Goal: Information Seeking & Learning: Find specific fact

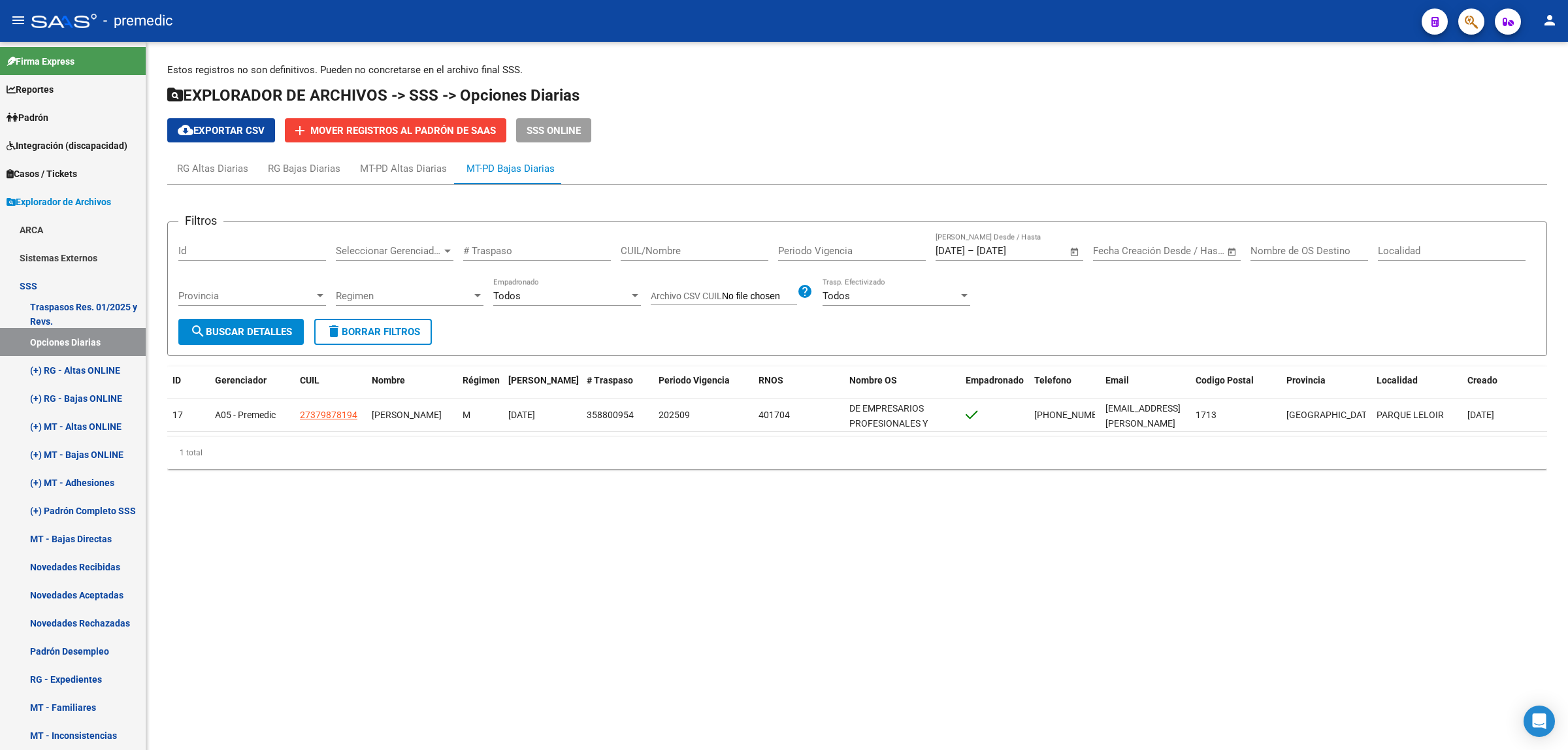
drag, startPoint x: 434, startPoint y: 575, endPoint x: 441, endPoint y: 550, distance: 26.0
click at [434, 575] on mat-sidenav-content "Estos registros no son definitivos. Pueden no concretarse en el archivo final S…" at bounding box center [857, 396] width 1422 height 708
click at [441, 589] on mat-sidenav-content "Estos registros no son definitivos. Pueden no concretarse en el archivo final S…" at bounding box center [857, 396] width 1422 height 708
click at [657, 634] on mat-sidenav-content "Estos registros no son definitivos. Pueden no concretarse en el archivo final S…" at bounding box center [857, 396] width 1422 height 708
click at [416, 566] on mat-sidenav-content "Estos registros no son definitivos. Pueden no concretarse en el archivo final S…" at bounding box center [857, 396] width 1422 height 708
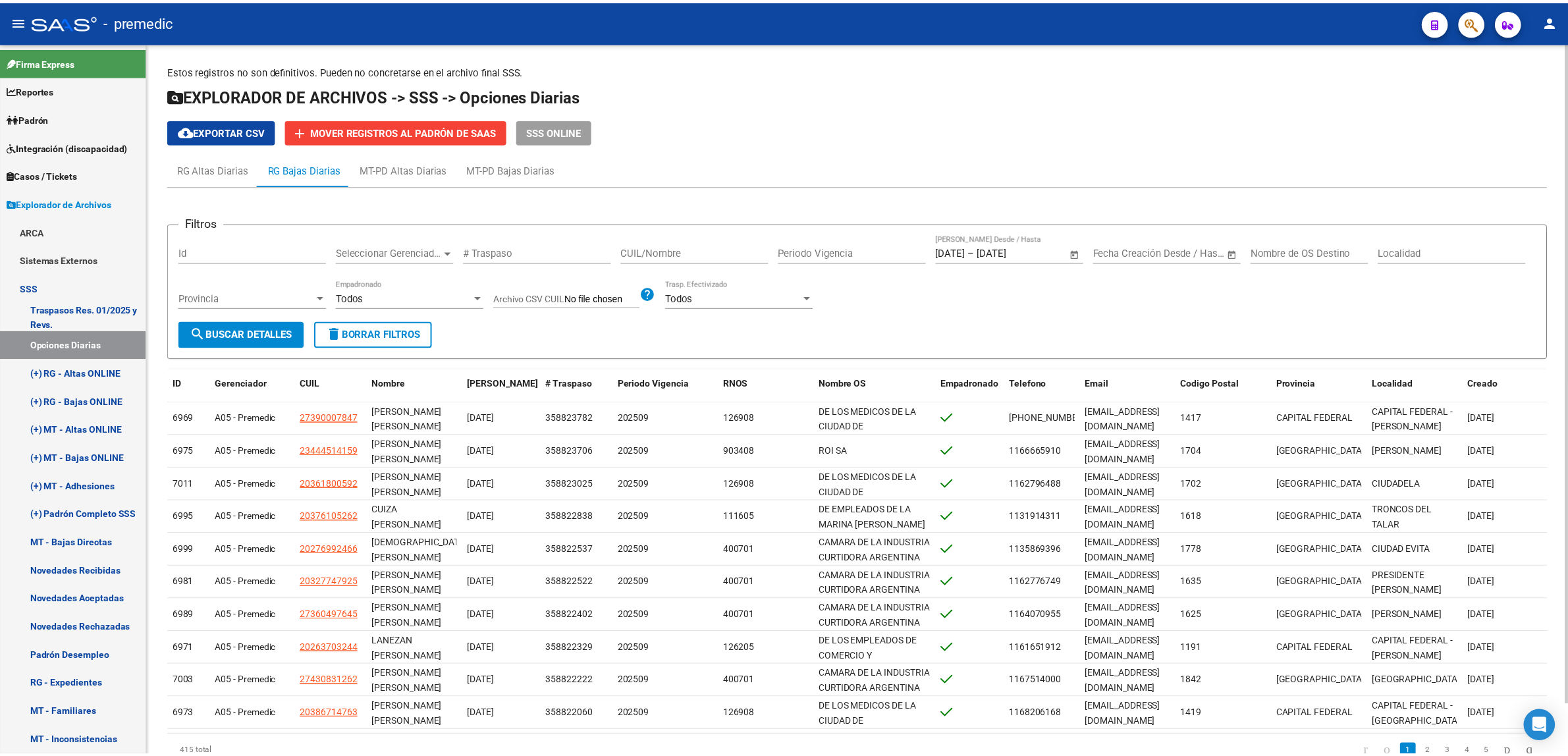
scroll to position [284, 0]
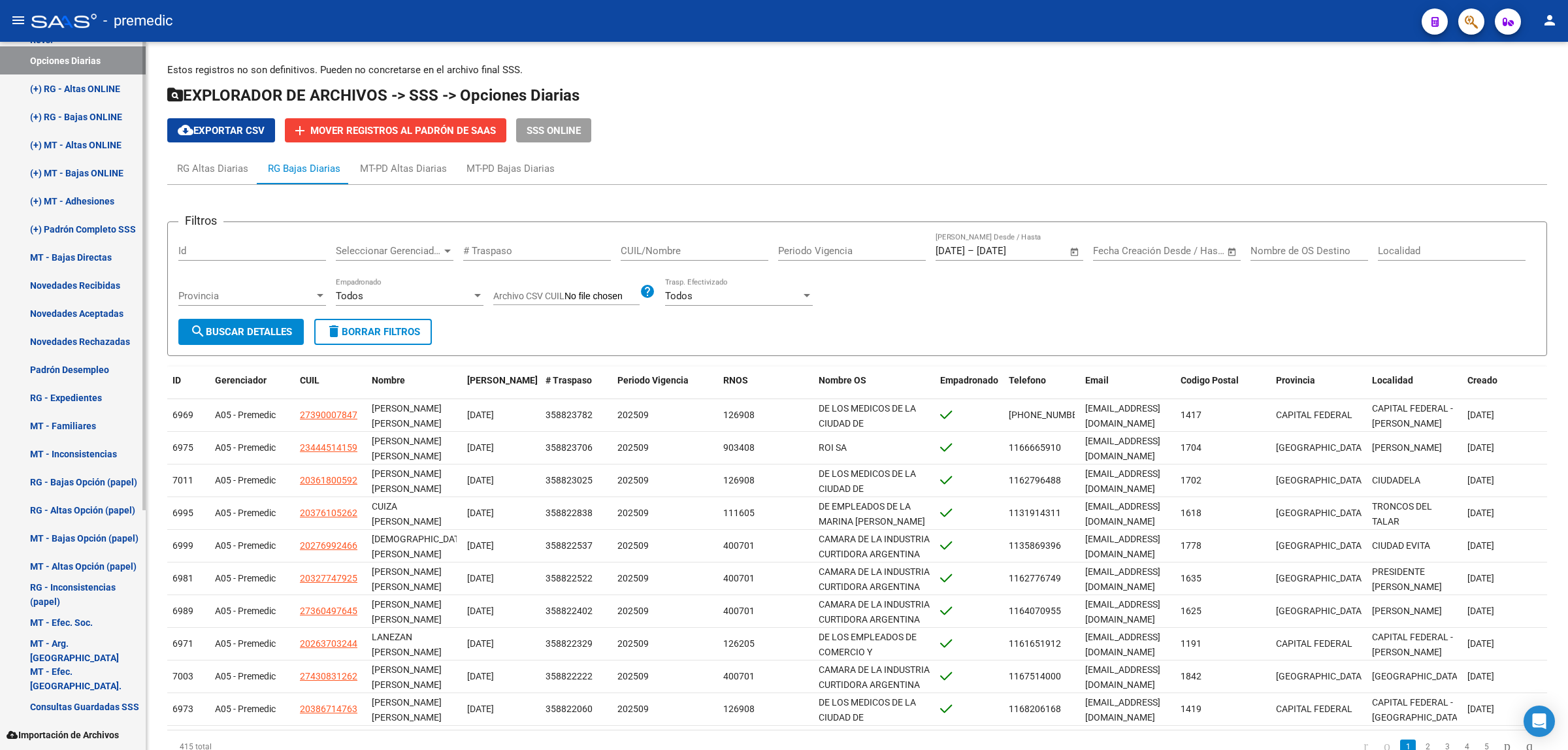
click at [88, 204] on link "(+) MT - Adhesiones" at bounding box center [73, 200] width 146 height 28
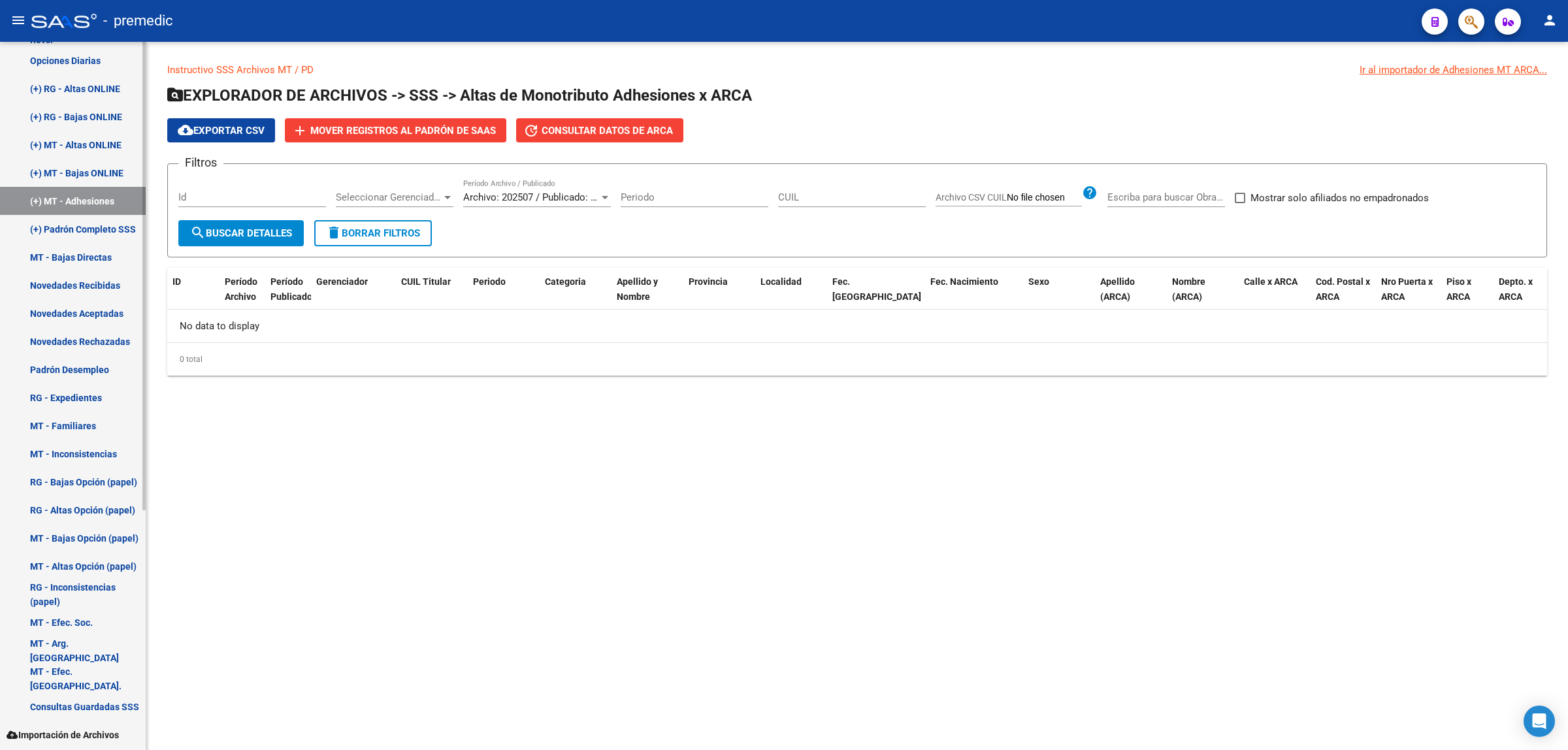
click at [65, 231] on link "(+) Padrón Completo SSS" at bounding box center [73, 229] width 146 height 28
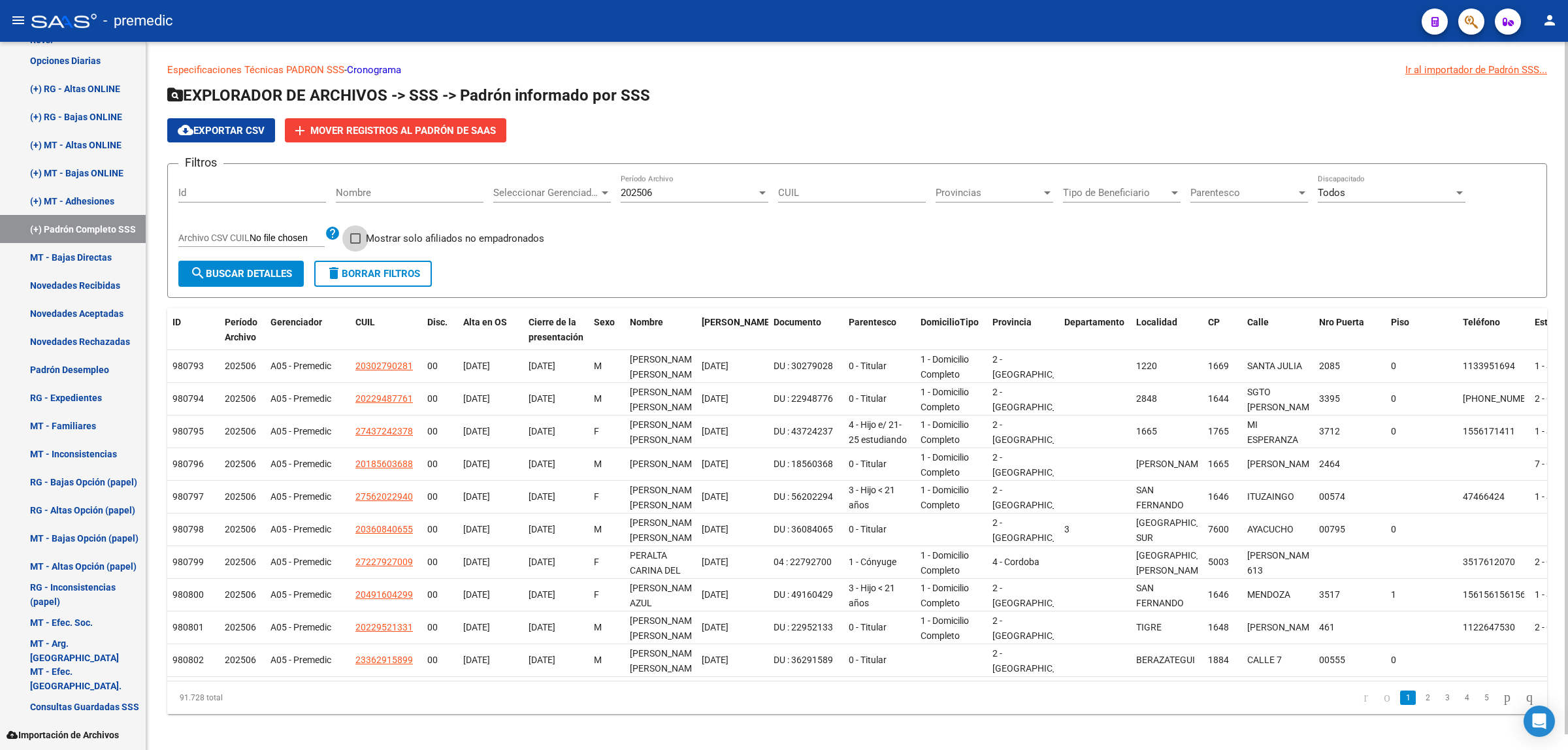
click at [364, 234] on label "Mostrar solo afiliados no empadronados" at bounding box center [447, 238] width 194 height 16
click at [355, 244] on input "Mostrar solo afiliados no empadronados" at bounding box center [355, 244] width 1 height 1
checkbox input "true"
click at [236, 272] on span "search Buscar Detalles" at bounding box center [240, 273] width 102 height 11
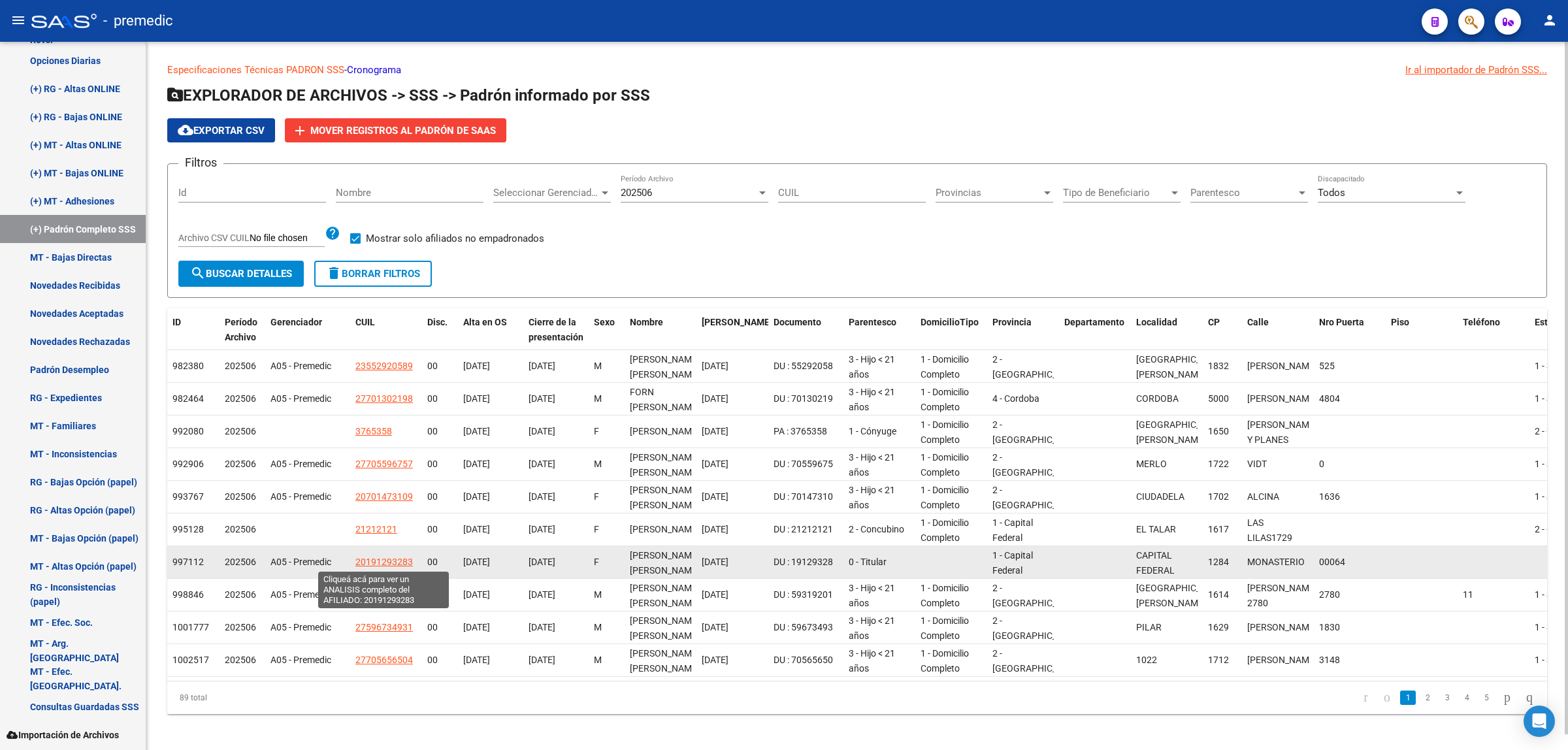
click at [377, 564] on span "20191293283" at bounding box center [384, 561] width 57 height 11
type textarea "20191293283"
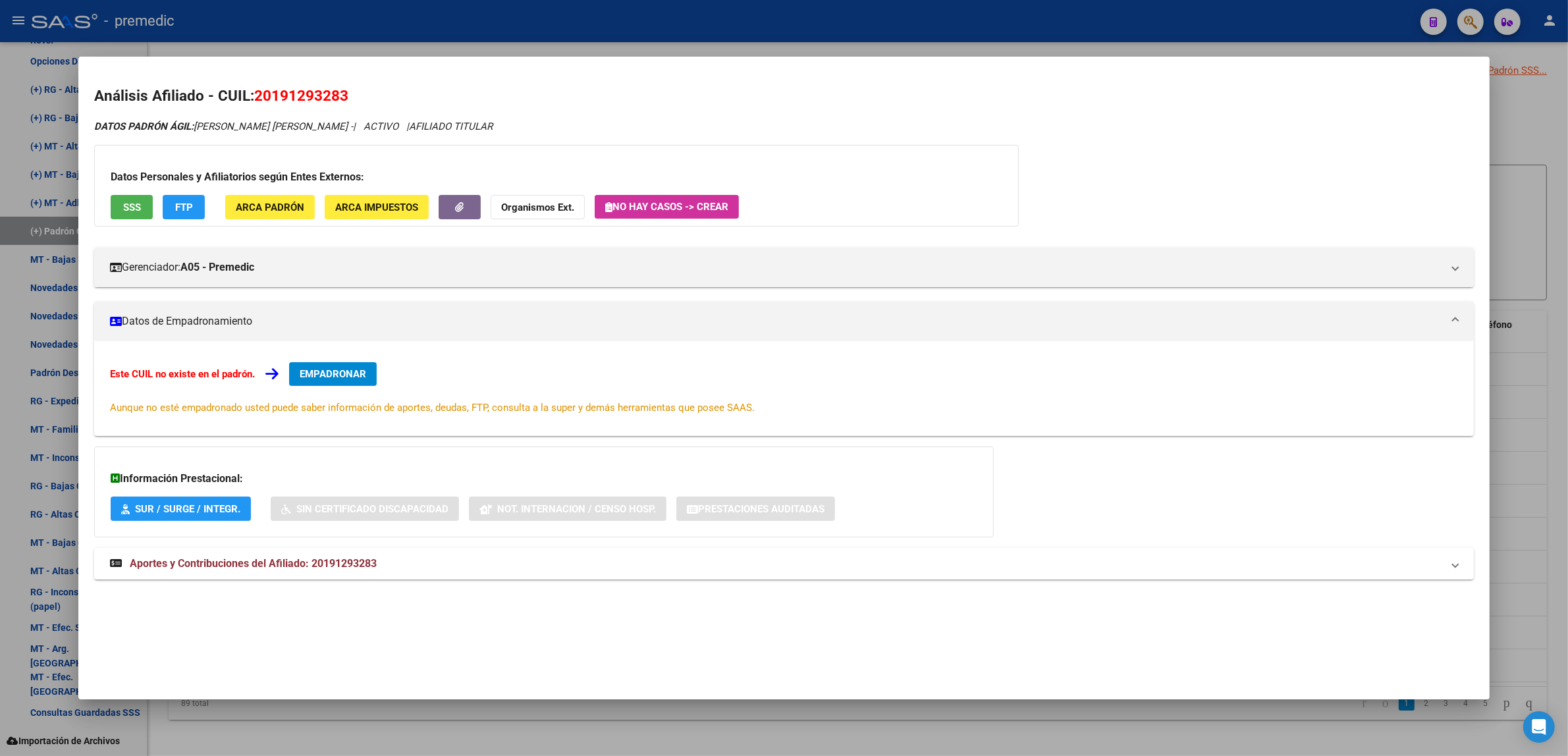
drag, startPoint x: 268, startPoint y: 94, endPoint x: 332, endPoint y: 96, distance: 64.0
click at [332, 96] on span "20191293283" at bounding box center [301, 95] width 94 height 17
copy span "19129328"
